Goal: Task Accomplishment & Management: Use online tool/utility

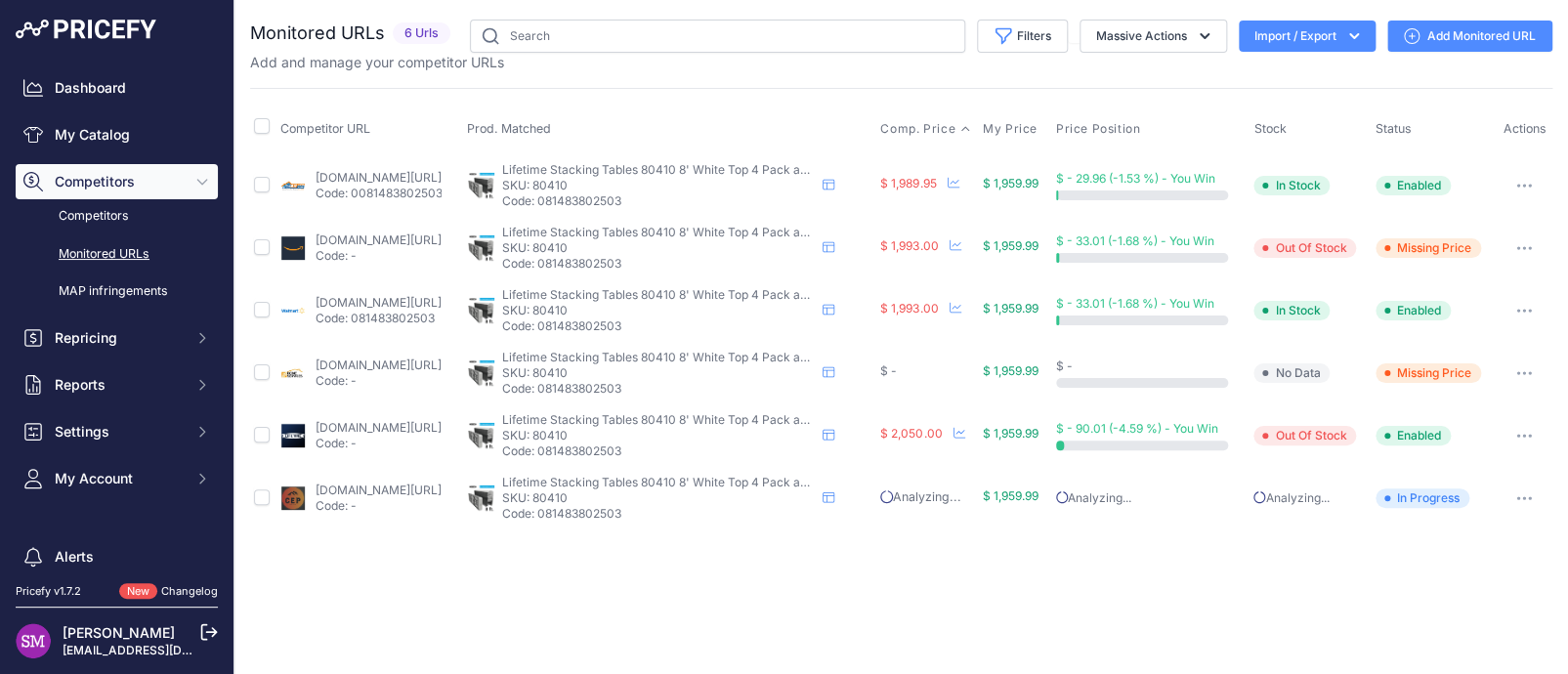
click at [955, 127] on span "Comp. Price" at bounding box center [918, 129] width 75 height 16
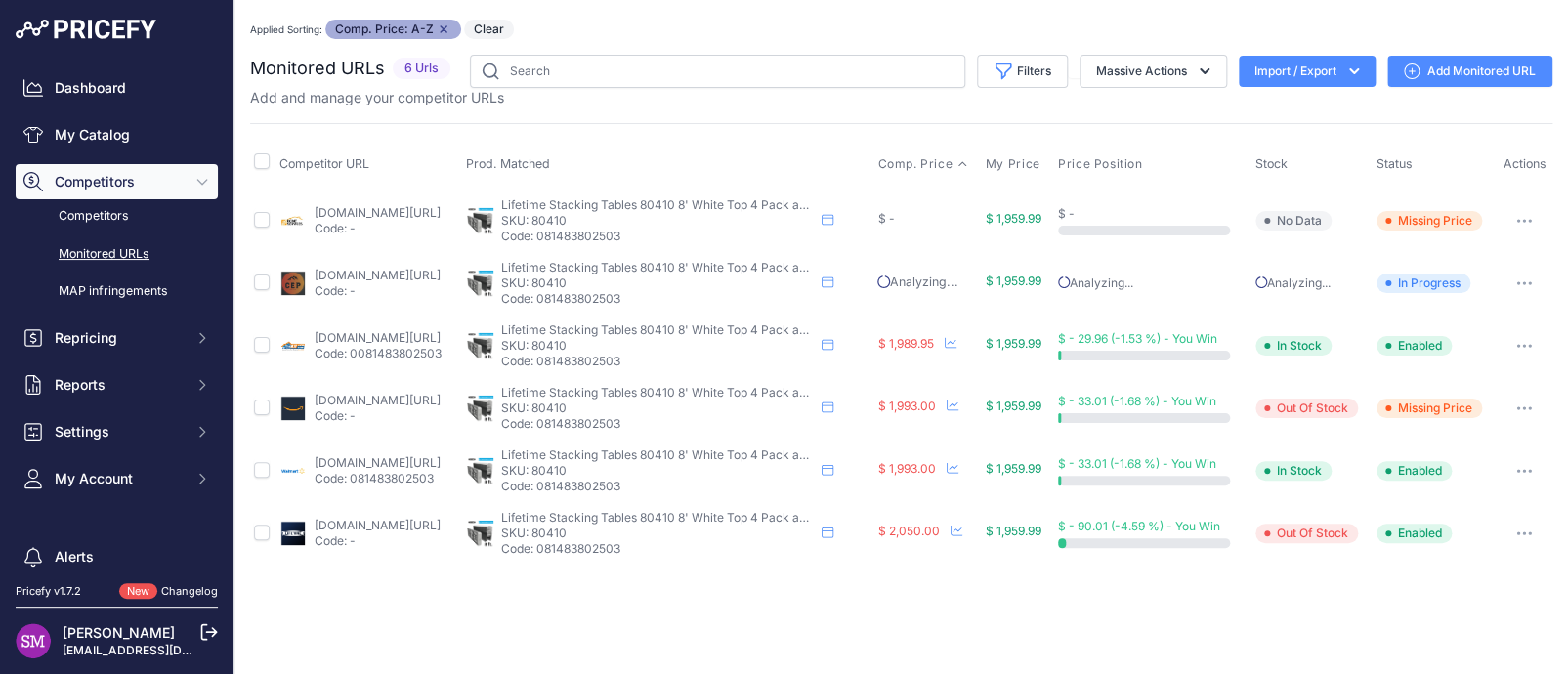
click at [419, 210] on link "homedepot.com/p/lifetime-36-piece-white-outdoor-safe-stackable-folding-table-se…" at bounding box center [377, 212] width 126 height 15
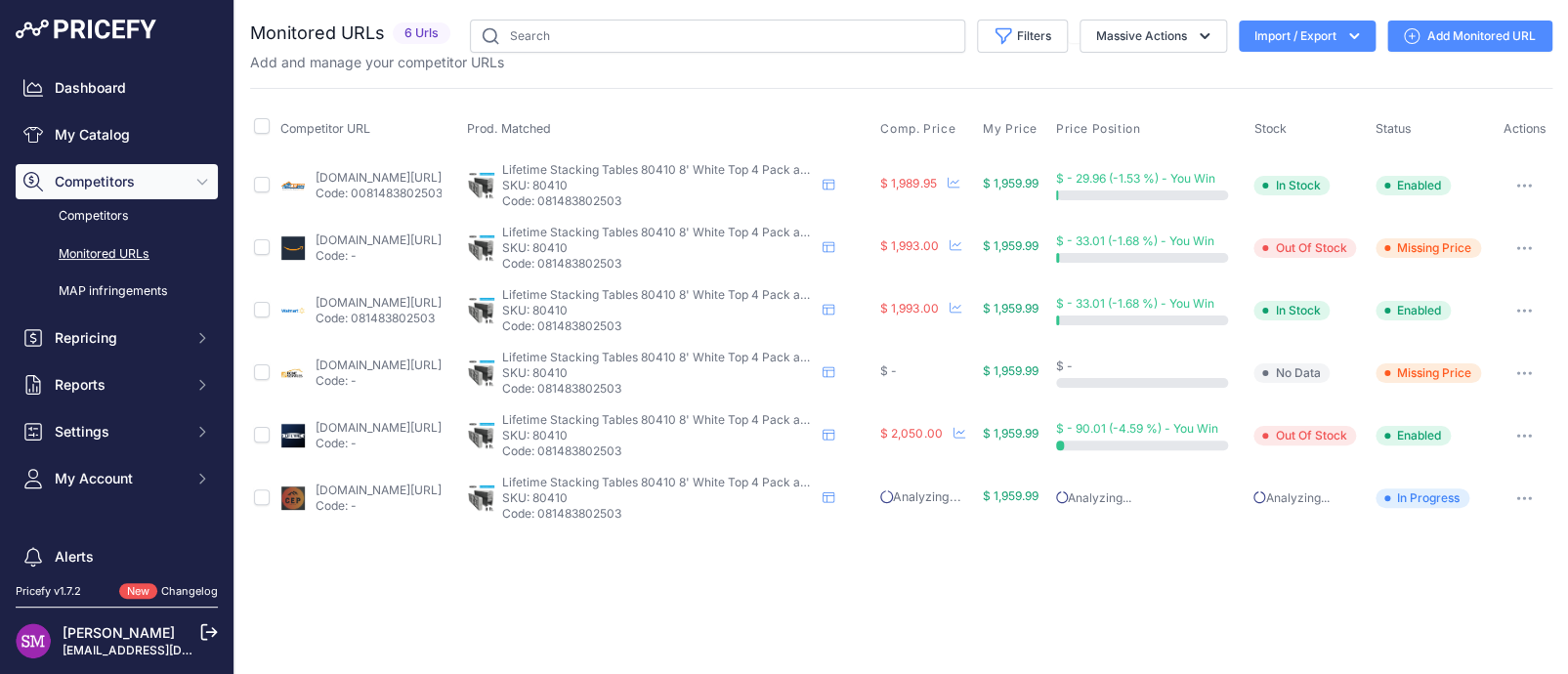
click at [1524, 372] on icon "button" at bounding box center [1524, 373] width 2 height 2
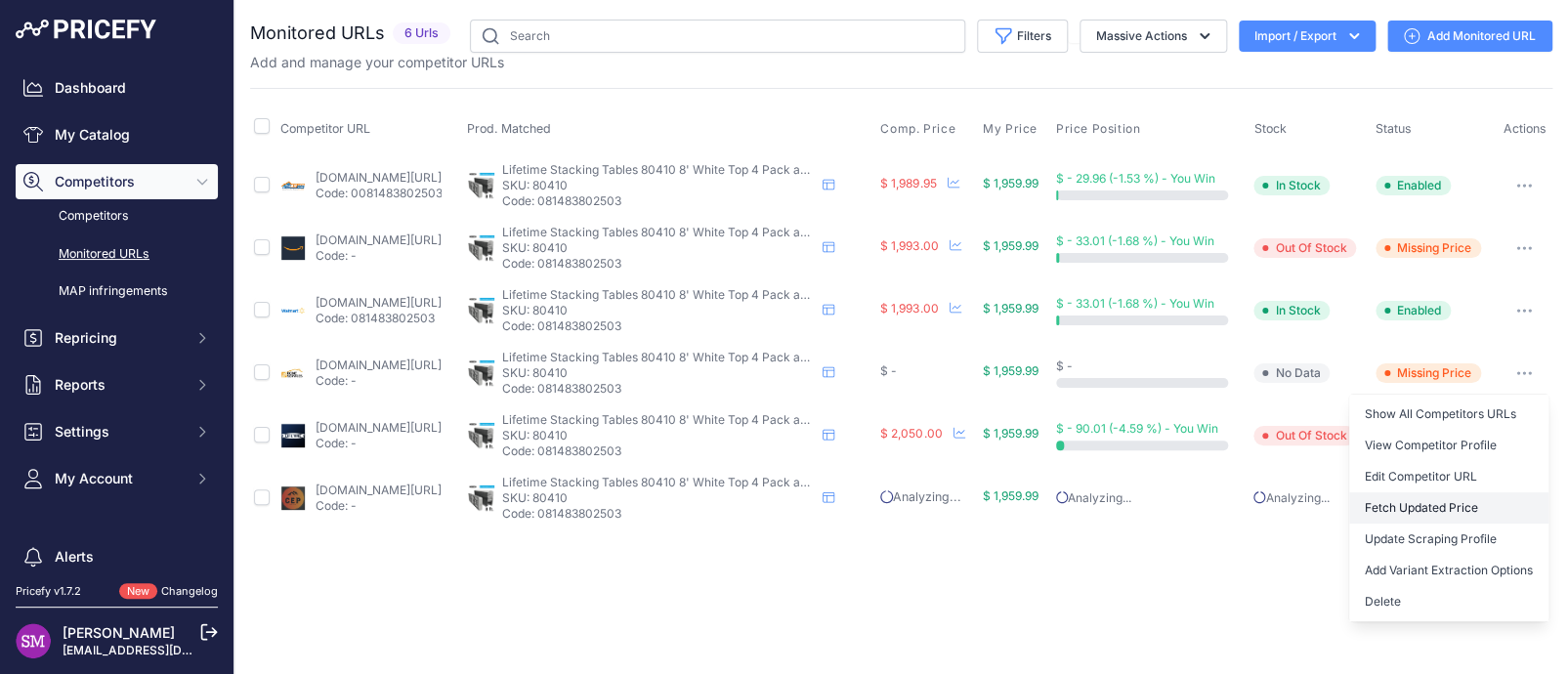
click at [1434, 502] on button "Fetch Updated Price" at bounding box center [1449, 507] width 200 height 31
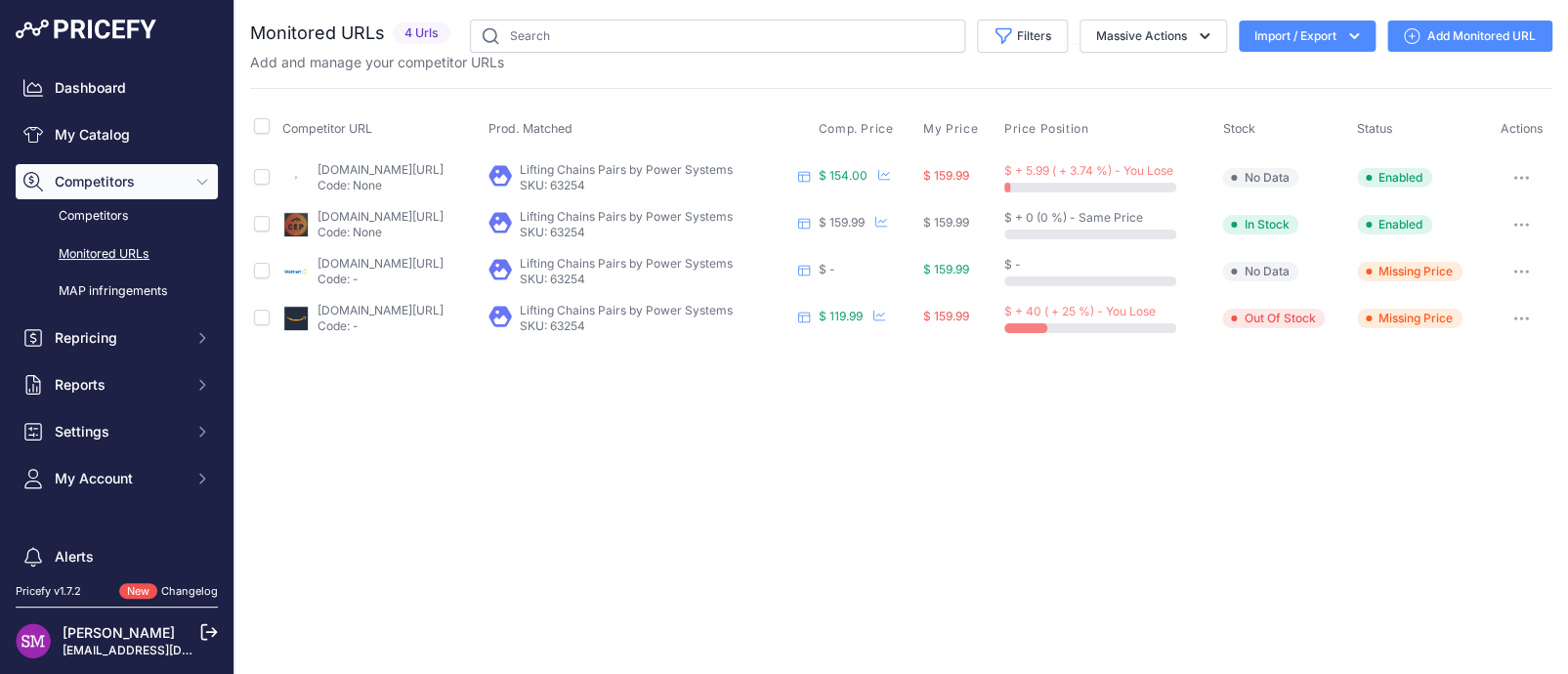
click at [289, 264] on img at bounding box center [296, 272] width 28 height 28
click at [289, 266] on img at bounding box center [296, 272] width 28 height 28
click at [291, 273] on img at bounding box center [296, 272] width 28 height 28
click at [351, 267] on link "walmart.com/ip/power-systems-63250-lifting-chains-20-lb-pair/1729566393" at bounding box center [380, 263] width 126 height 15
click at [404, 306] on link "amazon.com/power-systems-lifting-resistance-exercises/dp/b07vvrtbp2/ref=sr_1_1?…" at bounding box center [380, 310] width 126 height 15
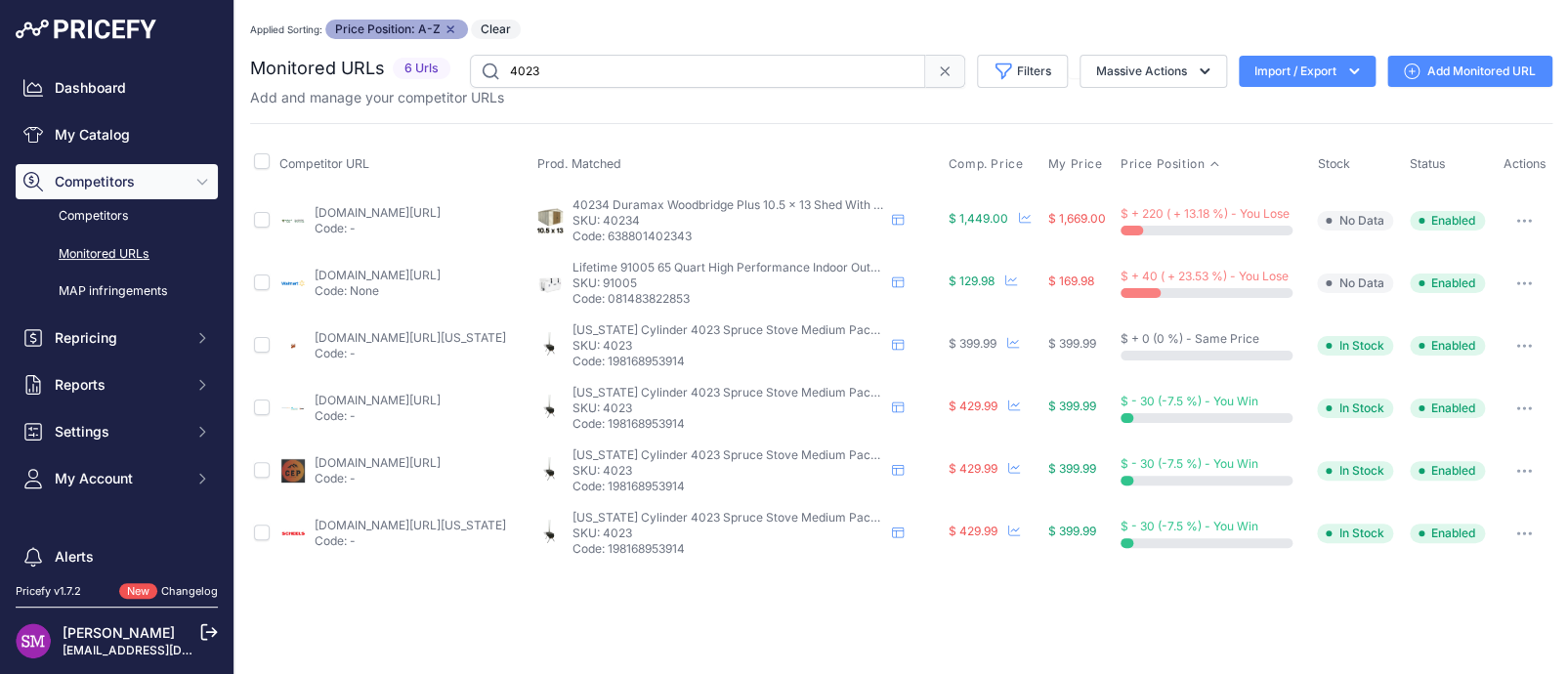
click at [1522, 462] on button "button" at bounding box center [1523, 471] width 39 height 28
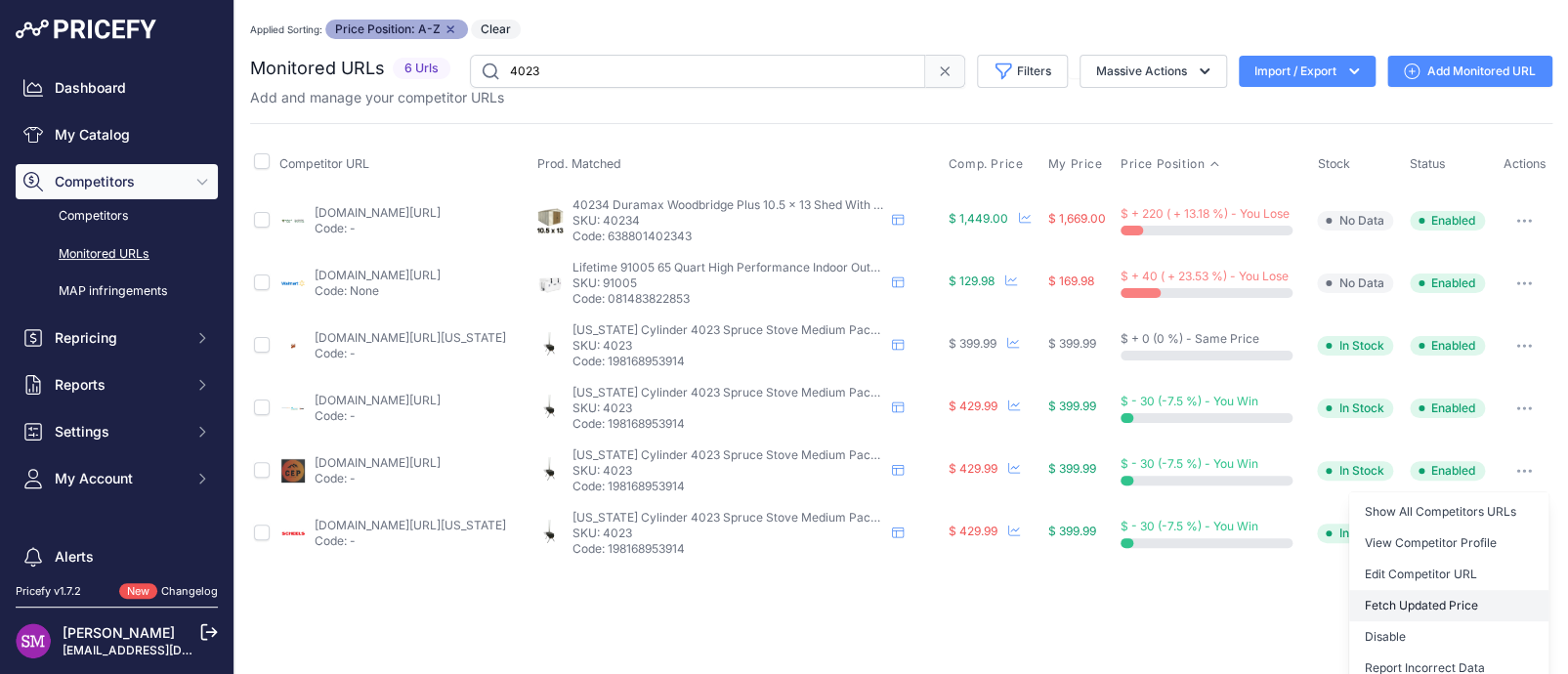
click at [1392, 594] on button "Fetch Updated Price" at bounding box center [1449, 605] width 200 height 31
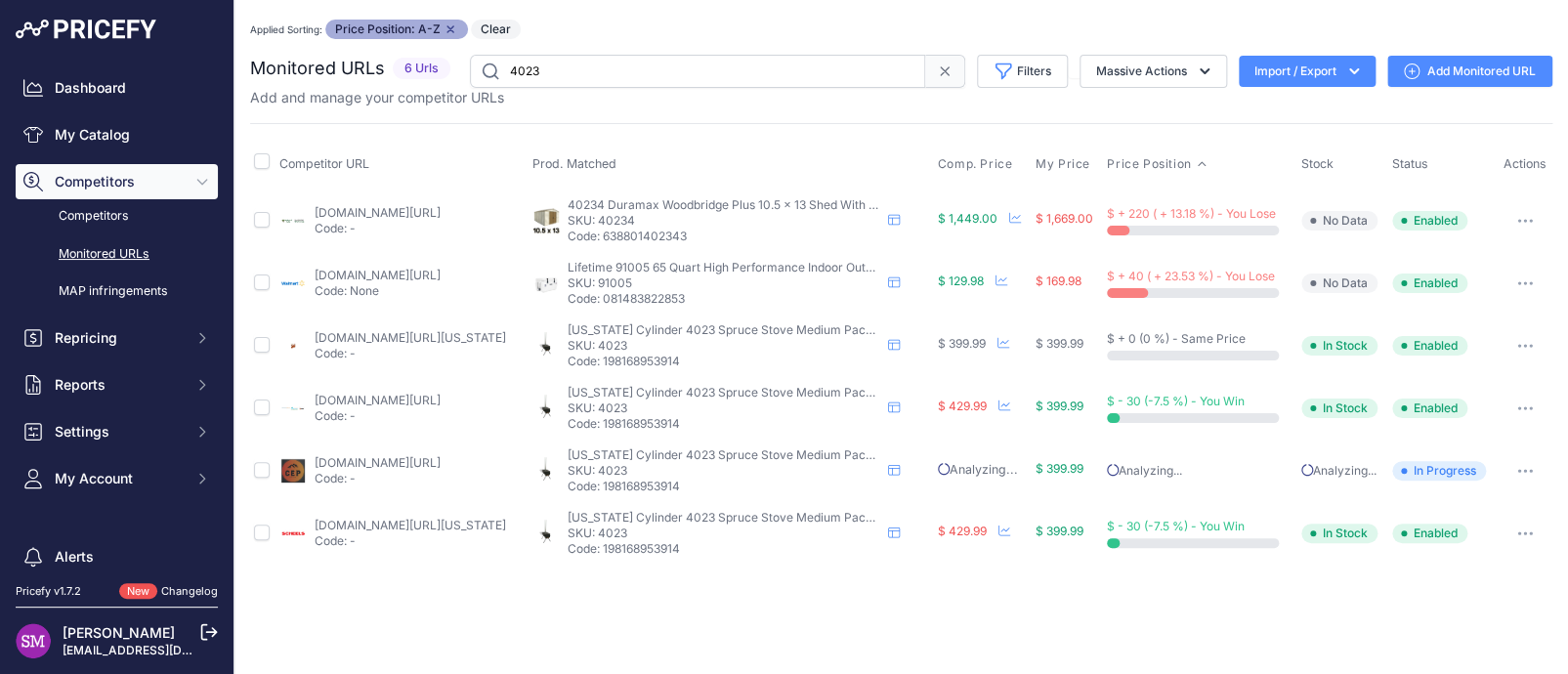
click at [1526, 457] on button "button" at bounding box center [1524, 471] width 39 height 28
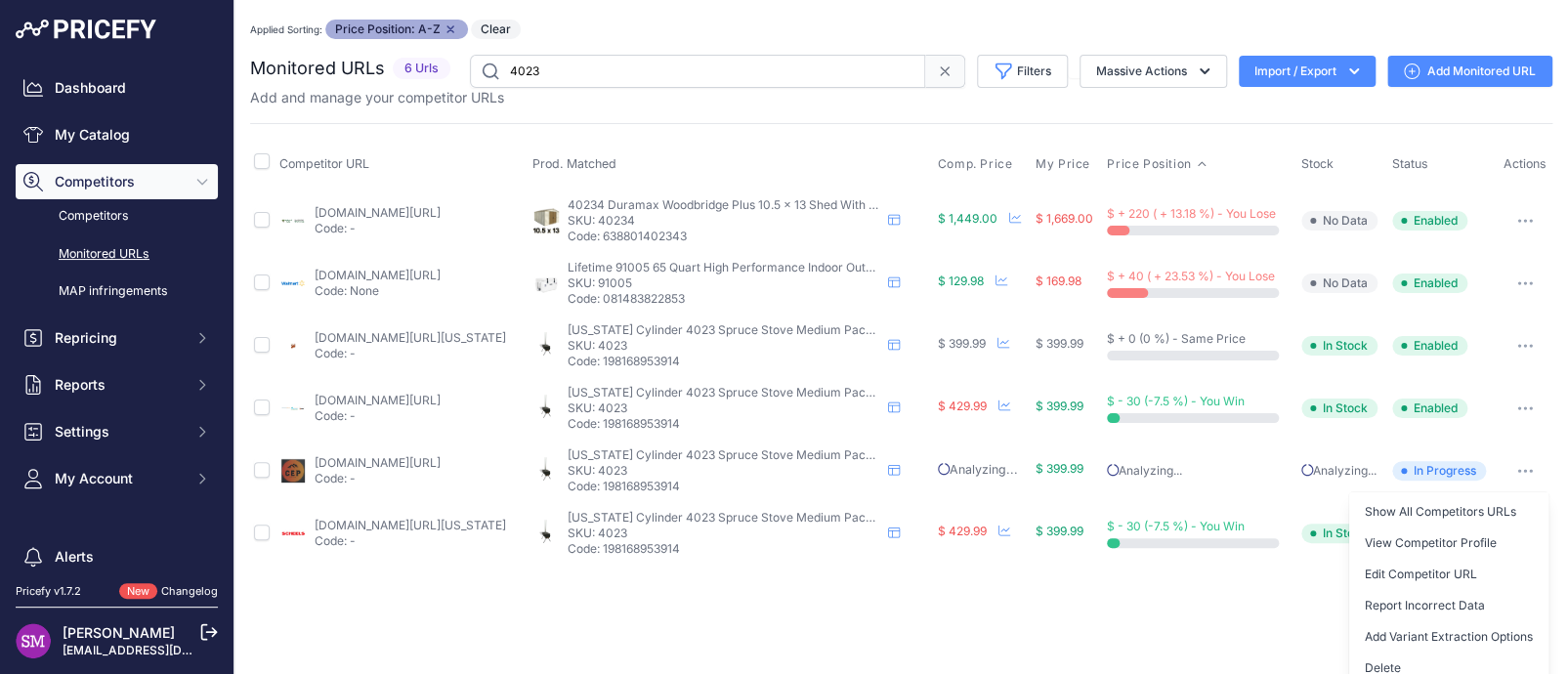
click at [1517, 406] on icon "button" at bounding box center [1525, 408] width 16 height 4
click at [1417, 546] on button "Fetch Updated Price" at bounding box center [1449, 542] width 200 height 31
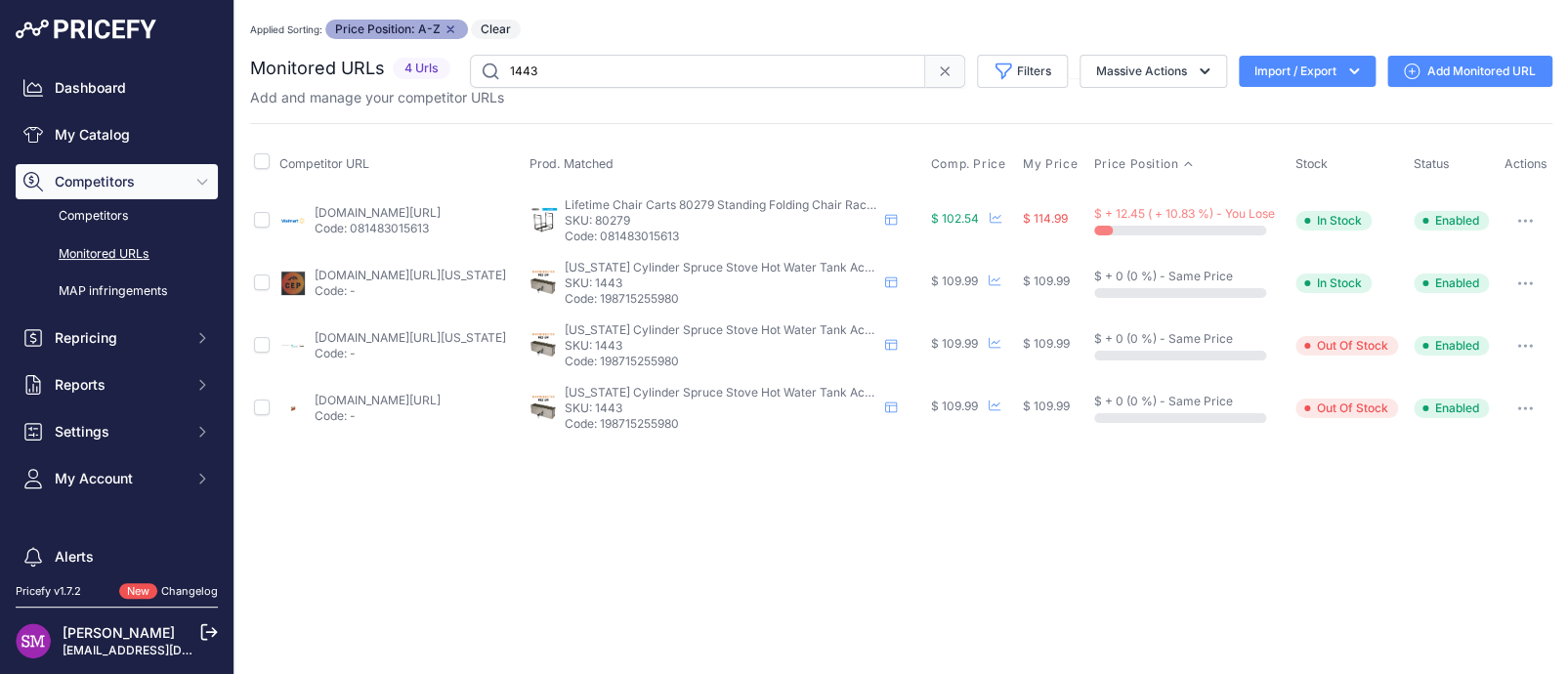
click at [428, 271] on link "competitiveedgeproducts.com/colorado-cylinder-spruce-stove-hot-water-tank-acces…" at bounding box center [410, 275] width 192 height 15
